Goal: Navigation & Orientation: Find specific page/section

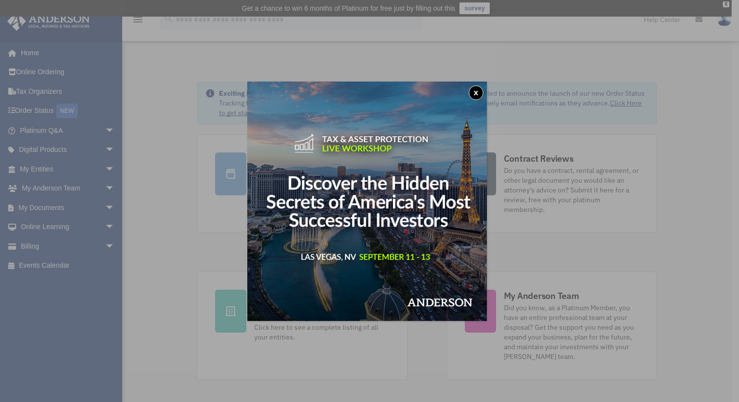
click at [480, 91] on button "x" at bounding box center [476, 93] width 15 height 15
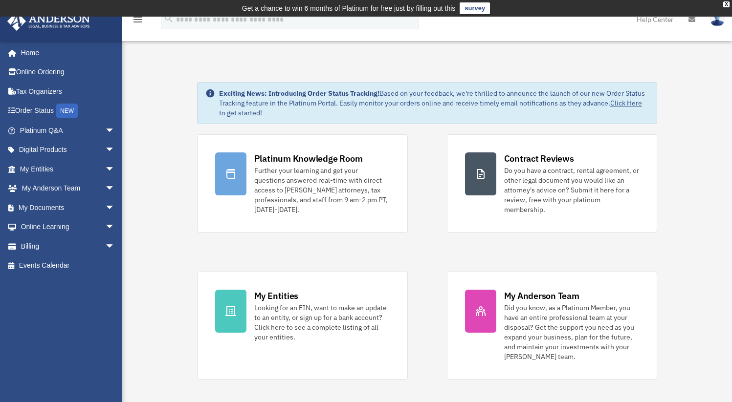
click at [421, 179] on div "Platinum Knowledge Room Further your learning and get your questions answered r…" at bounding box center [427, 256] width 461 height 245
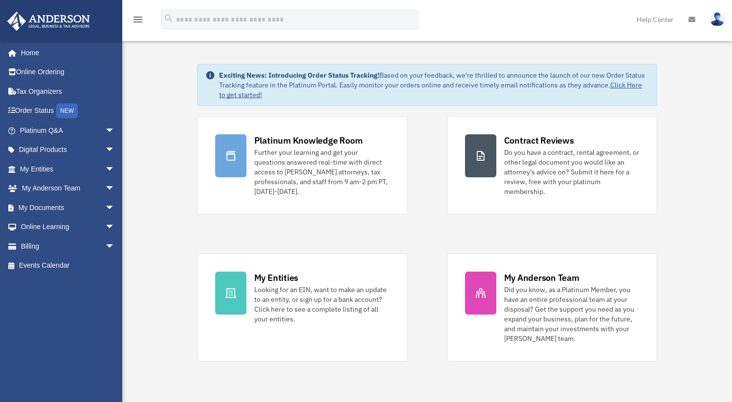
scroll to position [20, 0]
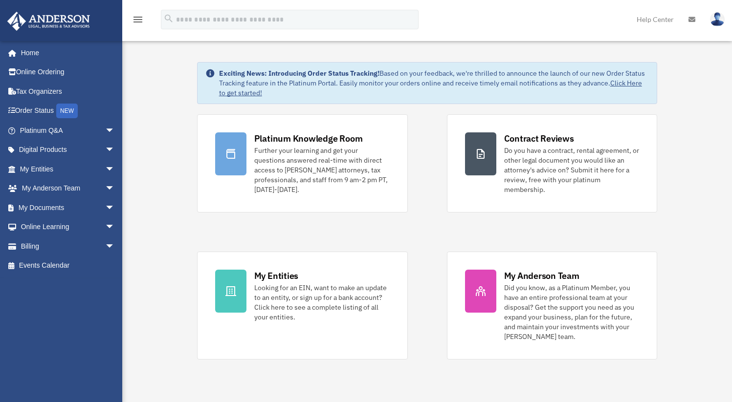
click at [420, 195] on div "Platinum Knowledge Room Further your learning and get your questions answered r…" at bounding box center [427, 236] width 461 height 245
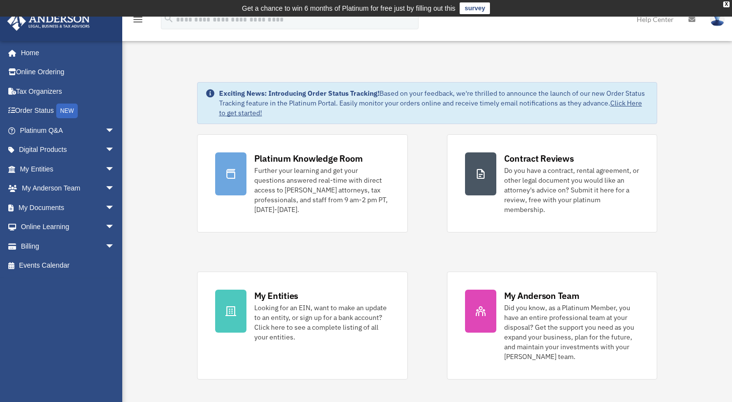
scroll to position [0, 0]
click at [91, 210] on link "My Documents arrow_drop_down" at bounding box center [68, 208] width 123 height 20
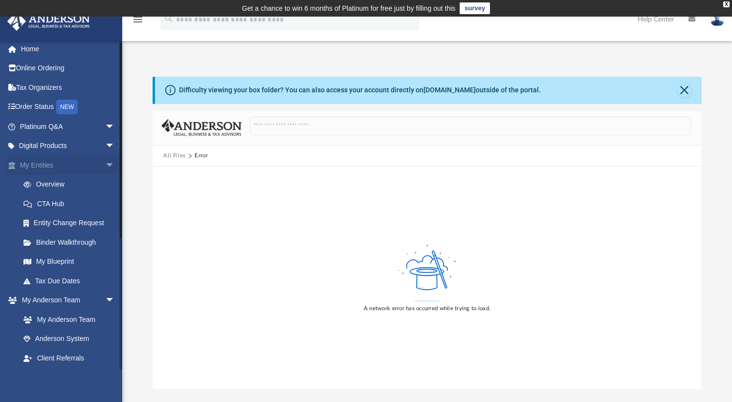
click at [105, 166] on span "arrow_drop_down" at bounding box center [115, 165] width 20 height 20
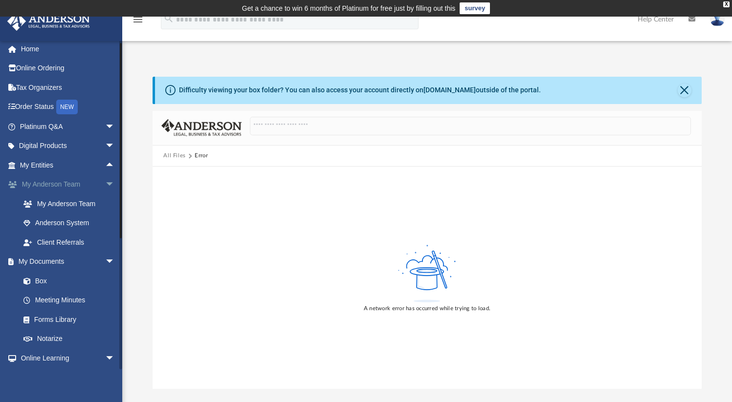
click at [105, 184] on span "arrow_drop_down" at bounding box center [115, 185] width 20 height 20
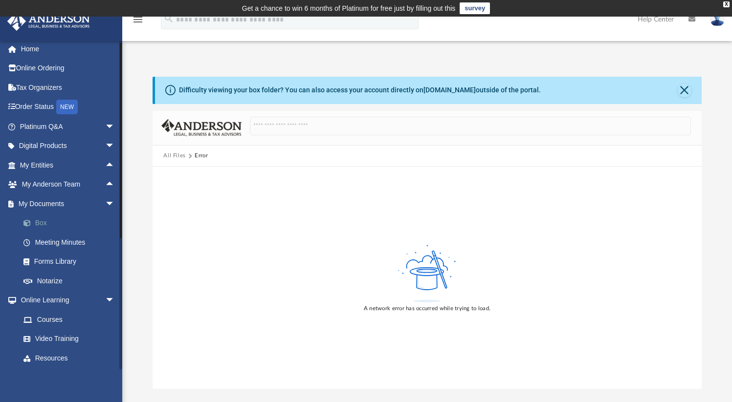
click at [43, 227] on link "Box" at bounding box center [72, 224] width 116 height 20
click at [44, 226] on link "Box" at bounding box center [72, 224] width 116 height 20
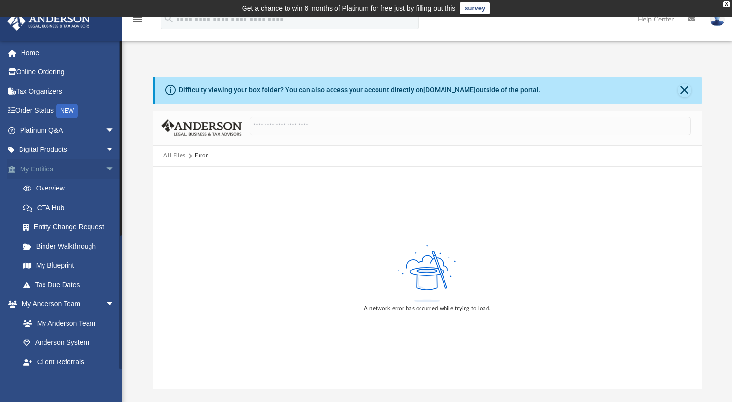
click at [105, 167] on span "arrow_drop_down" at bounding box center [115, 169] width 20 height 20
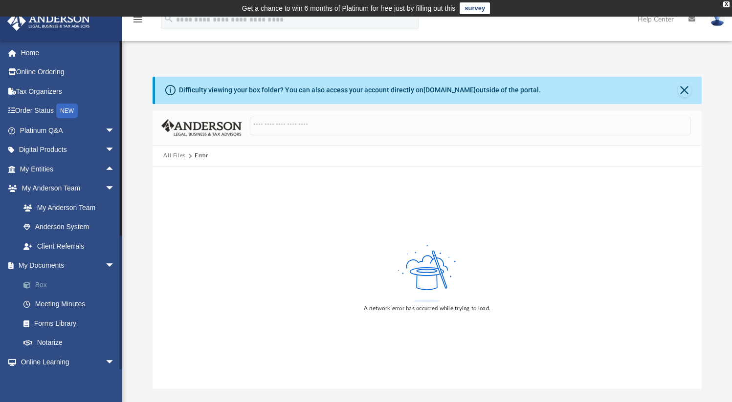
click at [41, 280] on link "Box" at bounding box center [72, 285] width 116 height 20
click at [44, 306] on link "Meeting Minutes" at bounding box center [72, 305] width 116 height 20
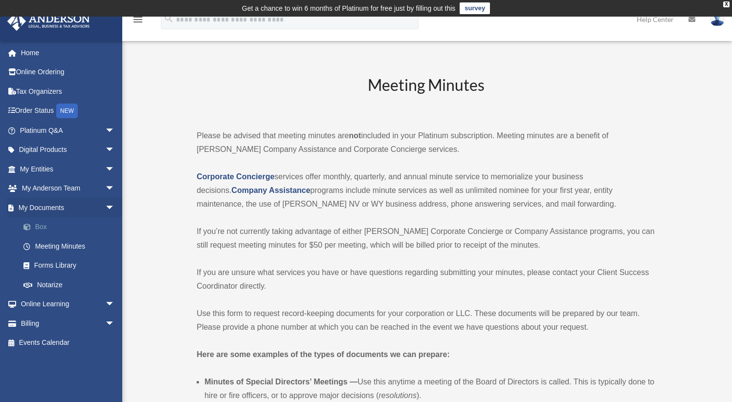
click at [42, 229] on link "Box" at bounding box center [72, 228] width 116 height 20
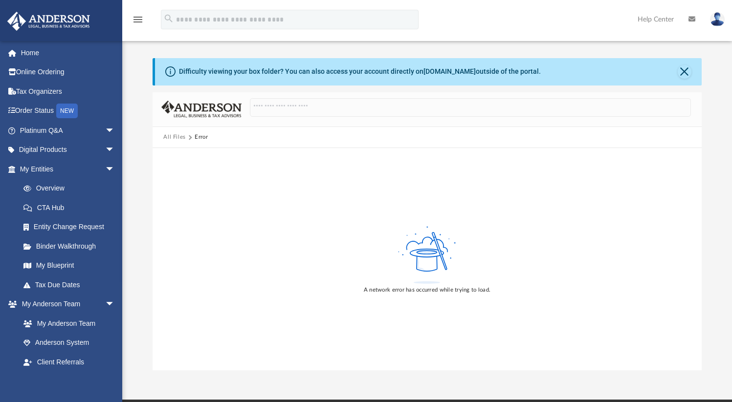
scroll to position [21, 0]
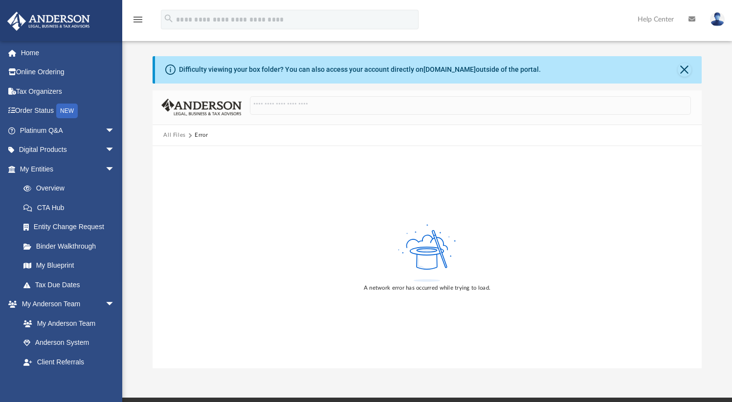
click at [239, 72] on div "Difficulty viewing your box folder? You can also access your account directly o…" at bounding box center [360, 70] width 362 height 10
drag, startPoint x: 302, startPoint y: 67, endPoint x: 440, endPoint y: 75, distance: 138.1
click at [440, 75] on div "Difficulty viewing your box folder? You can also access your account directly o…" at bounding box center [428, 69] width 546 height 27
click at [439, 73] on link "[DOMAIN_NAME]" at bounding box center [449, 70] width 52 height 8
